Goal: Transaction & Acquisition: Purchase product/service

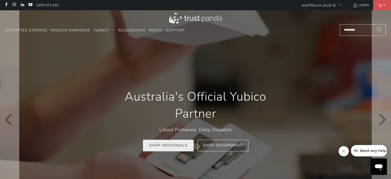
click at [183, 144] on link "Shop Individuals" at bounding box center [168, 146] width 51 height 12
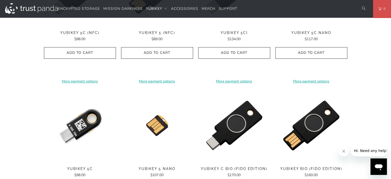
scroll to position [411, 0]
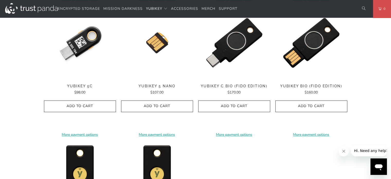
click at [69, 44] on img at bounding box center [80, 43] width 72 height 72
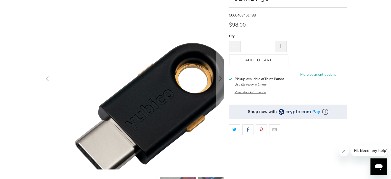
scroll to position [103, 0]
